Goal: Check status: Check status

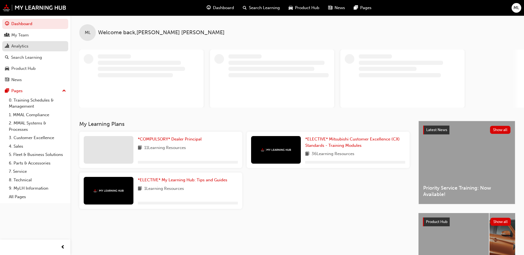
click at [27, 47] on div "Analytics" at bounding box center [19, 46] width 17 height 6
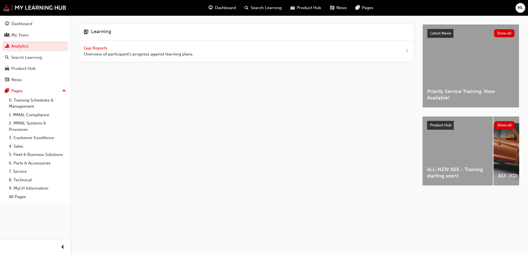
click at [86, 48] on span "Gap Reports" at bounding box center [96, 48] width 25 height 5
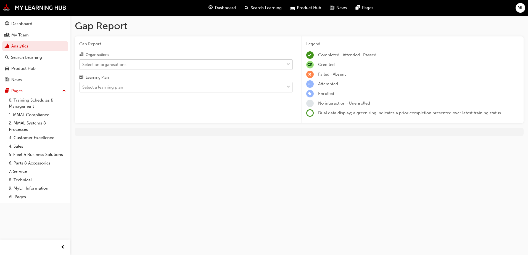
click at [128, 67] on div "Select an organisations" at bounding box center [182, 65] width 205 height 10
click at [83, 67] on input "Organisations Select an organisations" at bounding box center [82, 64] width 1 height 5
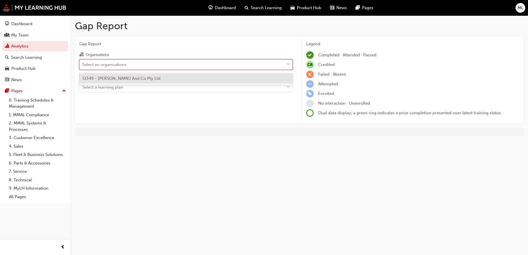
click at [114, 76] on span "Q349 - [PERSON_NAME] And Co Pty Ltd" at bounding box center [122, 78] width 78 height 5
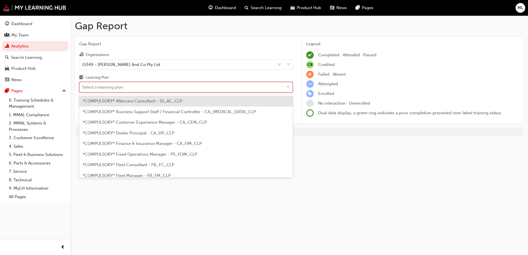
click at [115, 88] on div "Select a learning plan" at bounding box center [102, 87] width 41 height 6
click at [83, 88] on input "Learning Plan option *COMPULSORY* Aftercare Consultant - SS_AC_CLP focused, 1 o…" at bounding box center [82, 87] width 1 height 5
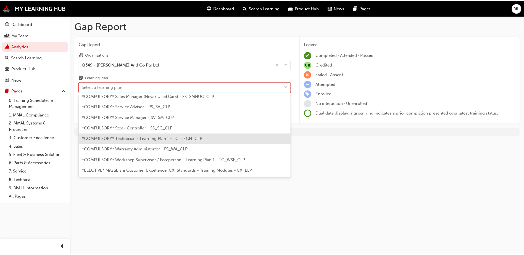
scroll to position [193, 0]
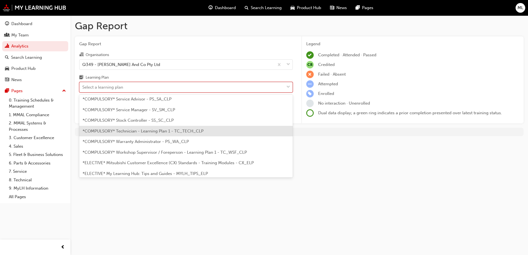
click at [143, 135] on div "*COMPULSORY* Technician - Learning Plan 1 - TC_TECH_CLP" at bounding box center [185, 131] width 213 height 11
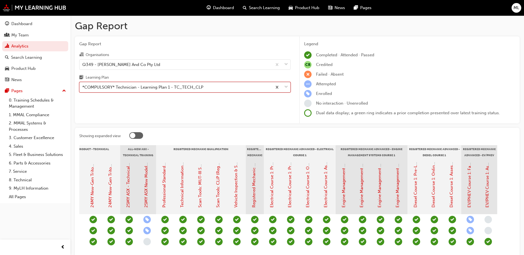
click at [288, 85] on div at bounding box center [281, 87] width 18 height 10
click at [83, 85] on input "Learning Plan option *COMPULSORY* Technician - Learning Plan 1 - TC_TECH_CLP, s…" at bounding box center [82, 87] width 1 height 5
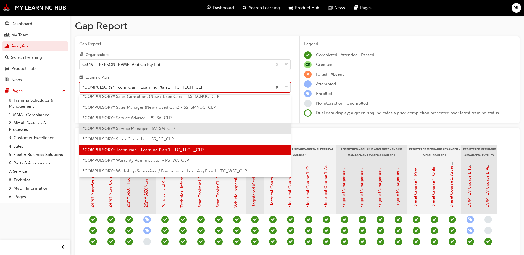
scroll to position [184, 0]
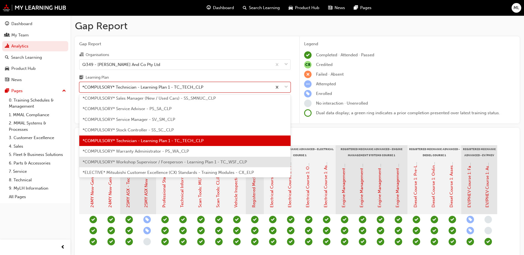
click at [147, 165] on div "*COMPULSORY* Workshop Supervisor / Foreperson - Learning Plan 1 - TC_WSF_CLP" at bounding box center [184, 162] width 211 height 11
